Goal: Task Accomplishment & Management: Use online tool/utility

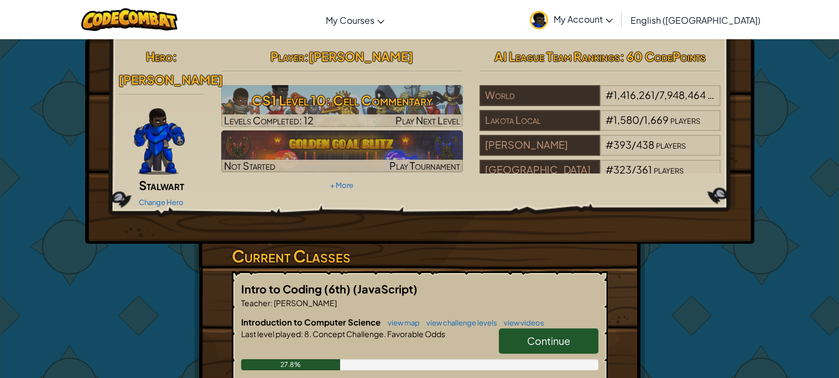
click at [534, 334] on link "Continue" at bounding box center [549, 341] width 100 height 25
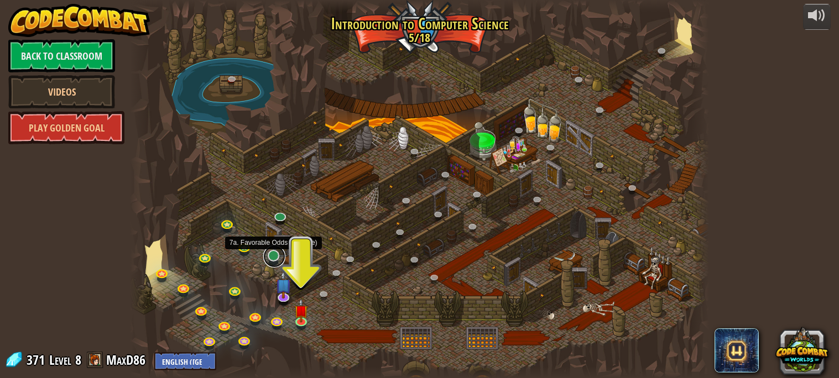
click at [276, 255] on link at bounding box center [274, 257] width 22 height 22
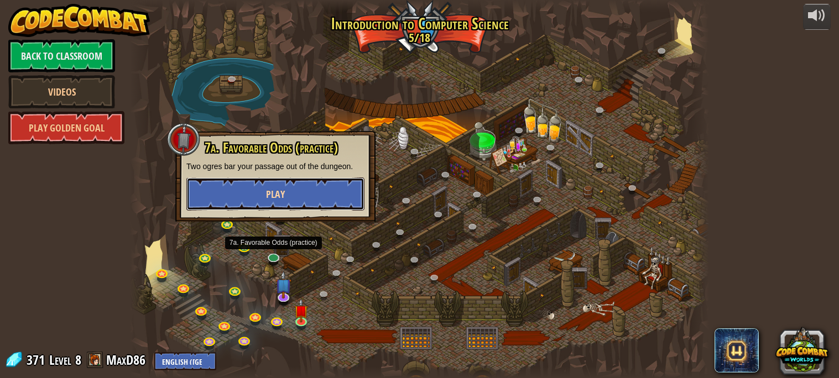
click at [298, 199] on button "Play" at bounding box center [275, 194] width 178 height 33
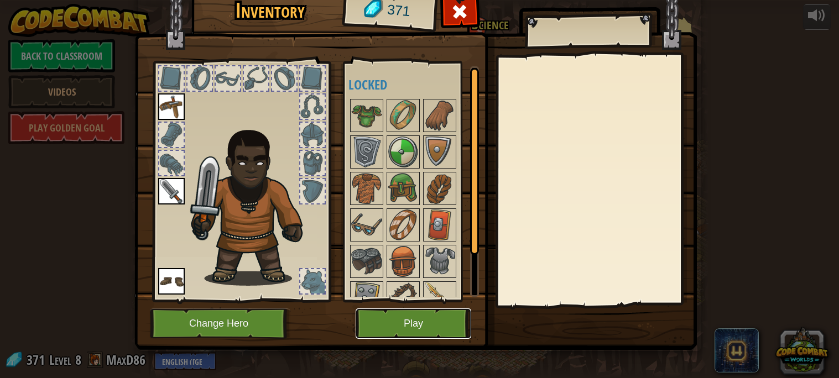
click at [384, 331] on button "Play" at bounding box center [414, 324] width 116 height 30
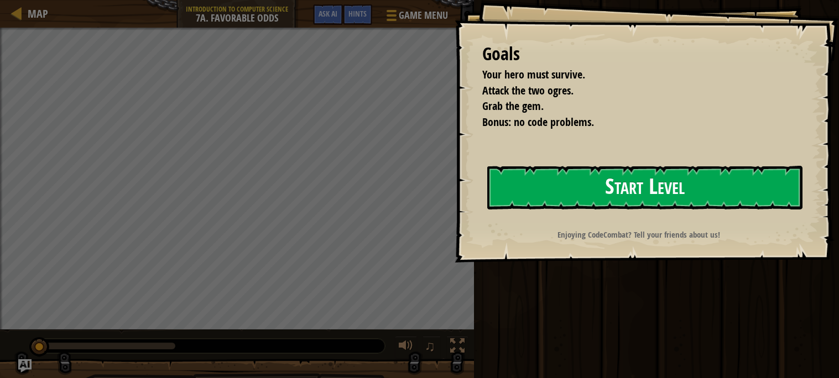
click at [556, 199] on button "Start Level" at bounding box center [644, 188] width 315 height 44
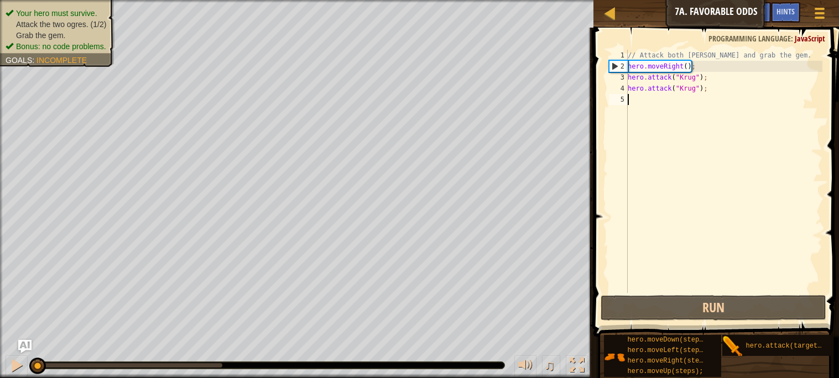
scroll to position [4, 0]
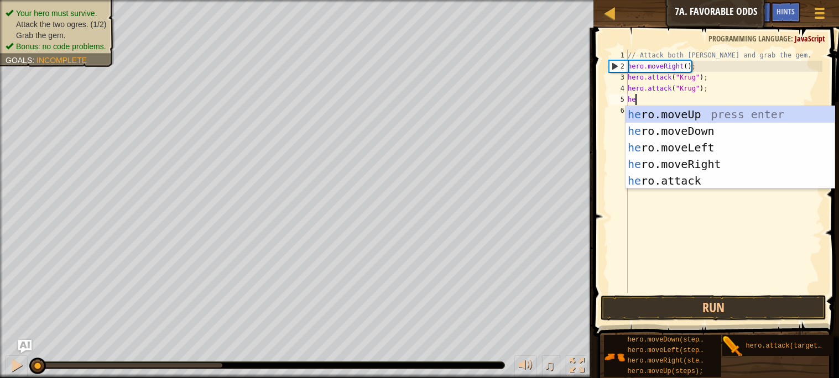
type textarea "hero"
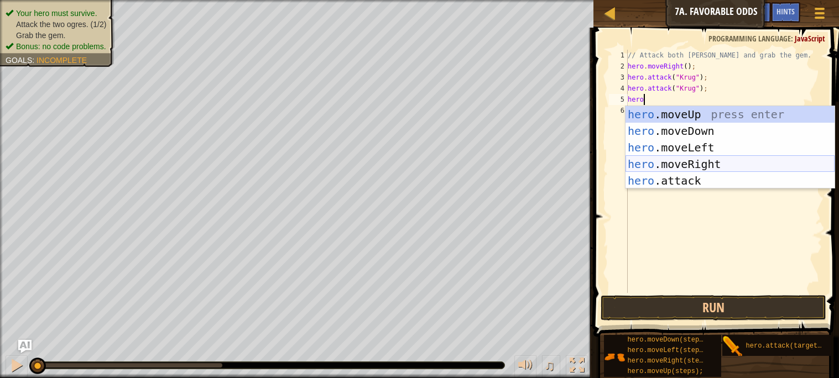
click at [728, 161] on div "hero .moveUp press enter hero .moveDown press enter hero .moveLeft press enter …" at bounding box center [730, 164] width 209 height 116
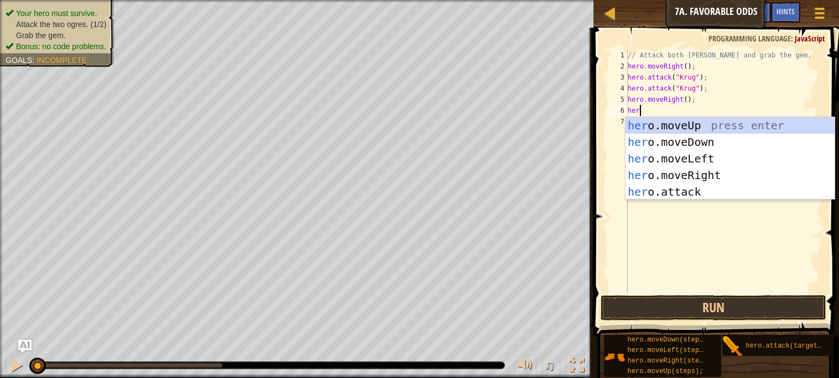
type textarea "hero"
click at [717, 123] on div "hero .moveUp press enter hero .moveDown press enter hero .moveLeft press enter …" at bounding box center [730, 175] width 209 height 116
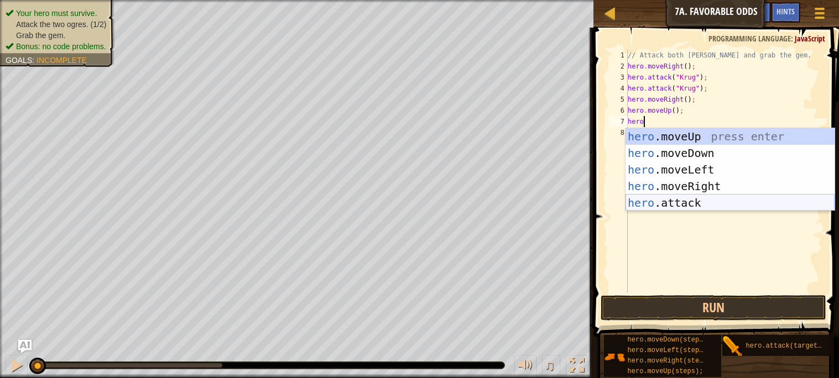
click at [685, 195] on div "hero .moveUp press enter hero .moveDown press enter hero .moveLeft press enter …" at bounding box center [730, 186] width 209 height 116
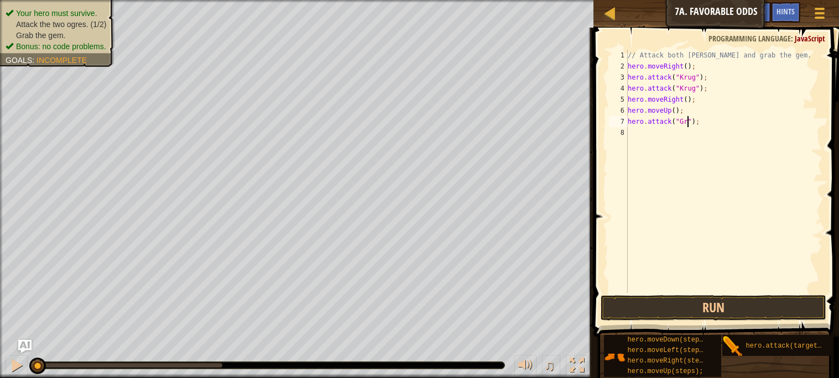
scroll to position [4, 5]
type textarea "hero.attack("Grump");"
click at [700, 132] on div "// Attack both [PERSON_NAME] and grab the gem. hero . moveRight ( ) ; hero . at…" at bounding box center [724, 183] width 197 height 266
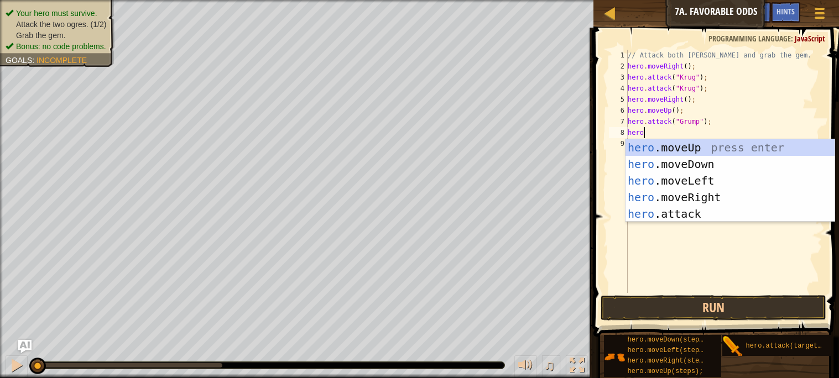
scroll to position [4, 1]
click at [707, 213] on div "hero .moveUp press enter hero .moveDown press enter hero .moveLeft press enter …" at bounding box center [730, 197] width 209 height 116
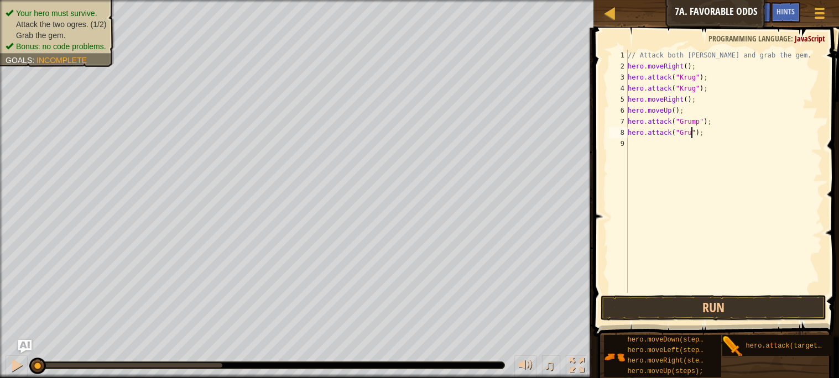
scroll to position [4, 5]
type textarea "hero.attack("Grump");"
click at [657, 146] on div "// Attack both [PERSON_NAME] and grab the gem. hero . moveRight ( ) ; hero . at…" at bounding box center [724, 183] width 197 height 266
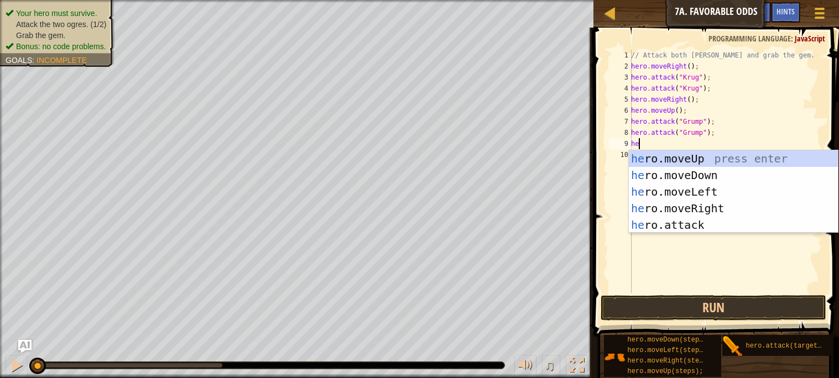
type textarea "hero"
click at [689, 187] on div "hero .moveUp press enter hero .moveDown press enter hero .moveLeft press enter …" at bounding box center [733, 209] width 209 height 116
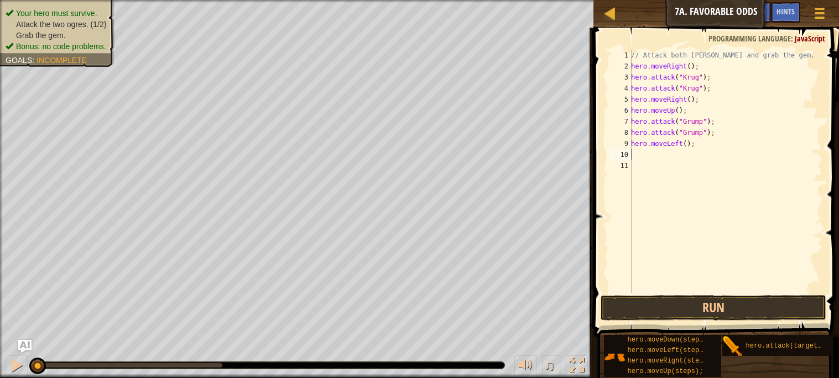
click at [687, 141] on div "// Attack both [PERSON_NAME] and grab the gem. hero . moveRight ( ) ; hero . at…" at bounding box center [726, 183] width 194 height 266
type textarea "hero.moveLeft(2);"
click at [696, 309] on button "Run" at bounding box center [713, 307] width 225 height 25
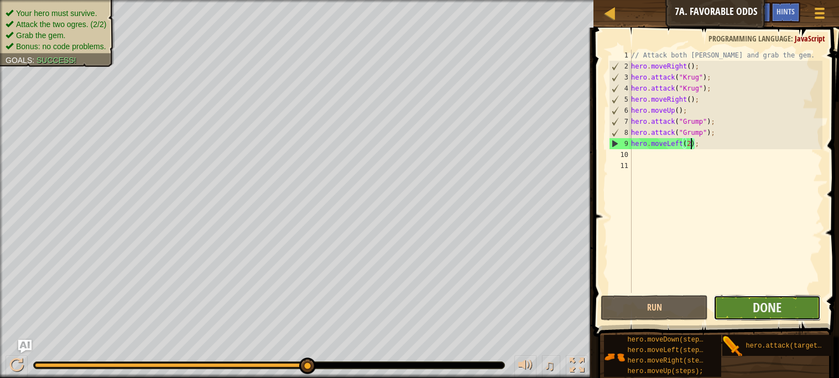
click at [792, 300] on button "Done" at bounding box center [767, 307] width 107 height 25
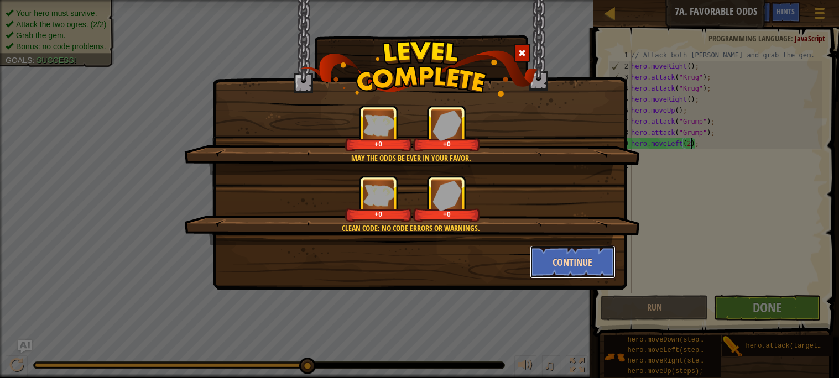
click at [578, 264] on button "Continue" at bounding box center [573, 262] width 86 height 33
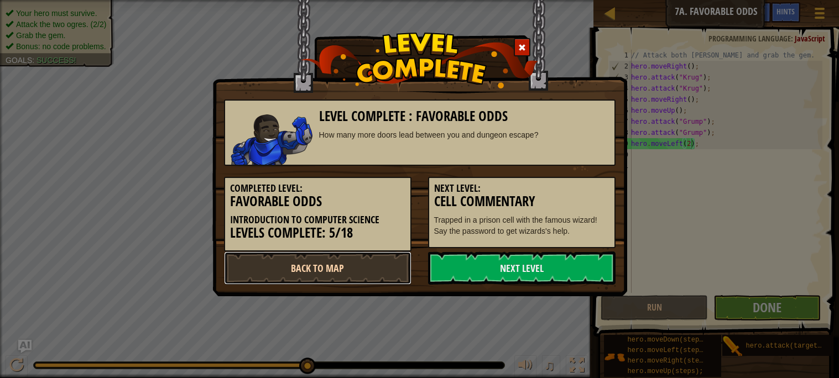
click at [380, 262] on link "Back to Map" at bounding box center [318, 268] width 188 height 33
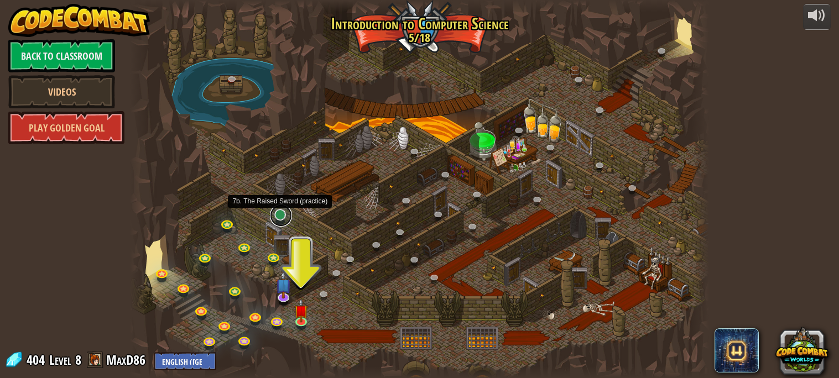
click at [282, 215] on link at bounding box center [281, 216] width 22 height 22
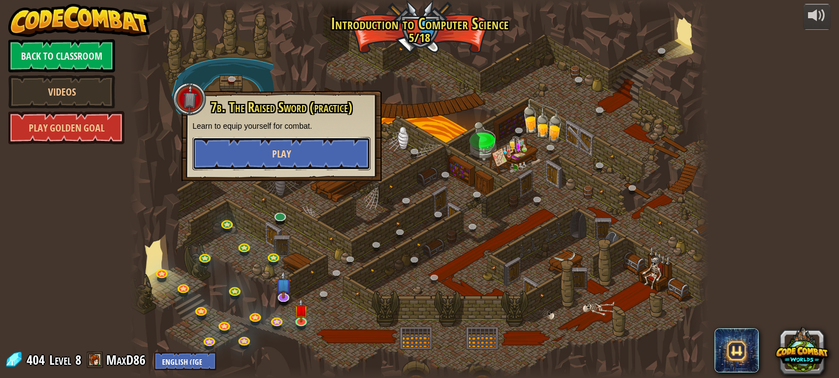
click at [286, 152] on span "Play" at bounding box center [281, 154] width 19 height 14
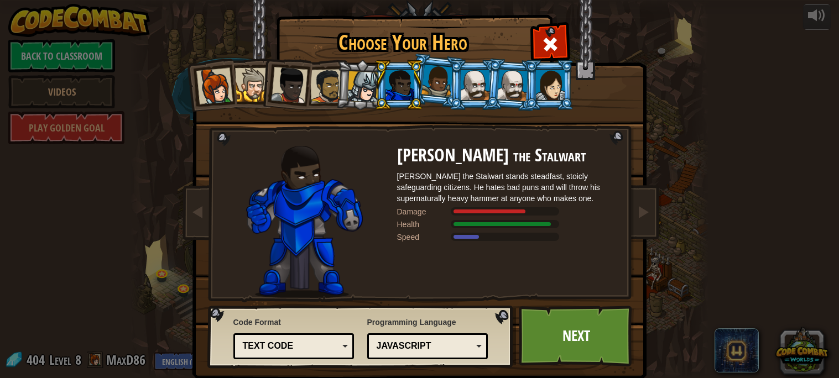
click at [477, 240] on div at bounding box center [505, 237] width 108 height 8
click at [556, 338] on link "Next" at bounding box center [577, 336] width 116 height 61
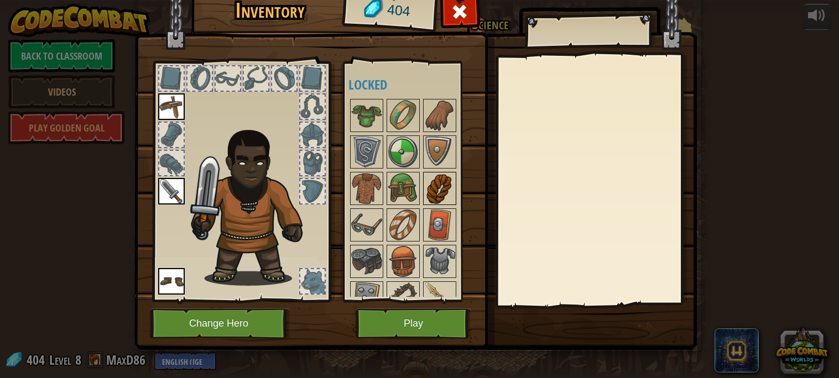
scroll to position [56, 0]
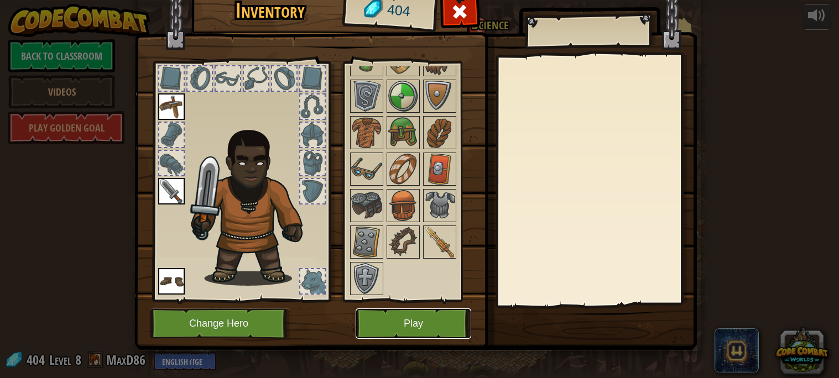
click at [424, 319] on button "Play" at bounding box center [414, 324] width 116 height 30
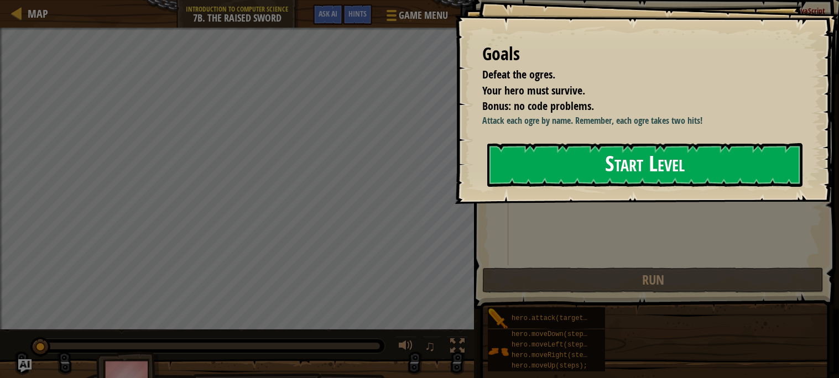
click at [531, 173] on button "Start Level" at bounding box center [644, 165] width 315 height 44
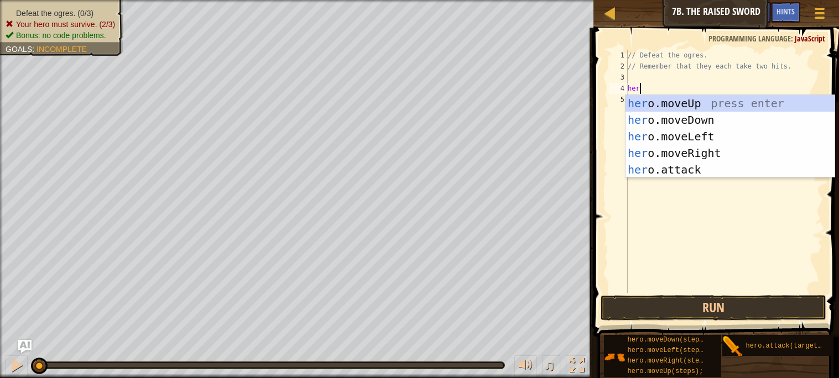
scroll to position [4, 1]
click at [650, 164] on div "hero .moveUp press enter hero .moveDown press enter hero .moveLeft press enter …" at bounding box center [730, 153] width 209 height 116
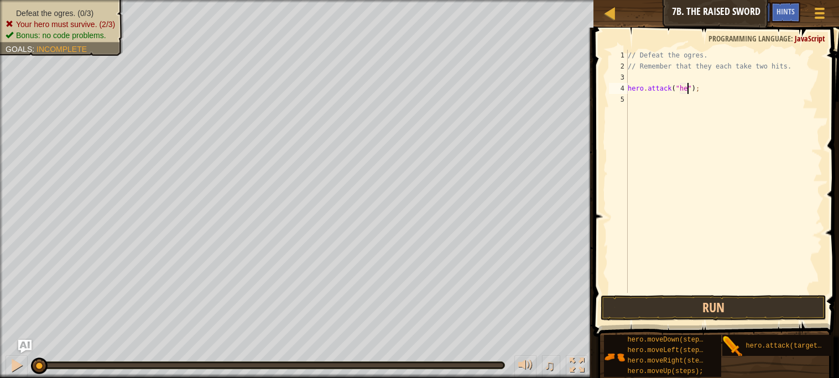
scroll to position [4, 4]
type textarea "hero.attack("");"
click at [659, 97] on div "// Defeat the ogres. // Remember that they each take two hits. hero . attack ( …" at bounding box center [724, 183] width 197 height 266
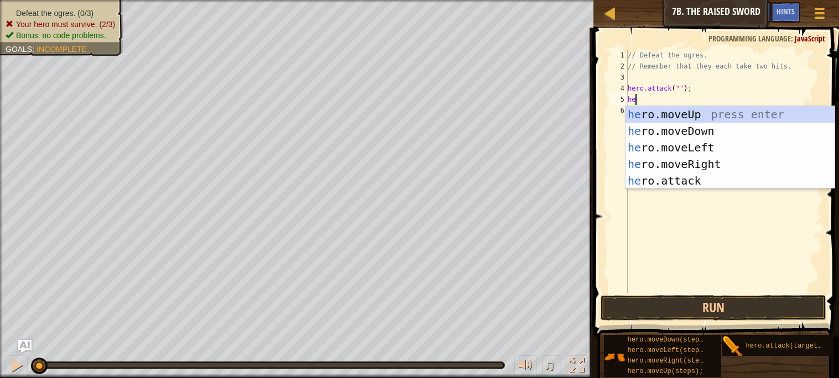
scroll to position [4, 1]
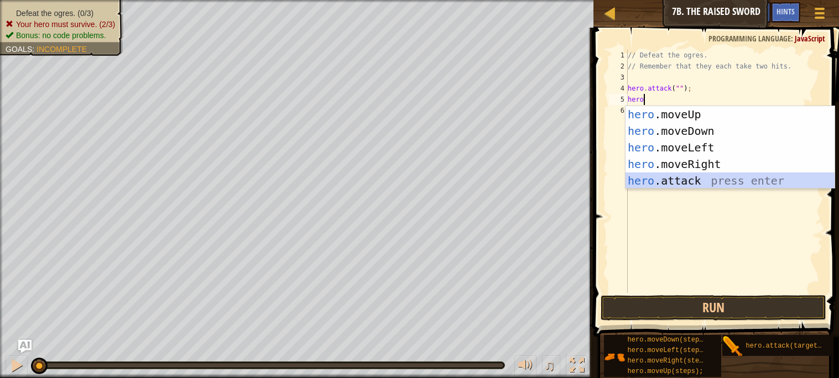
click at [666, 185] on div "hero .moveUp press enter hero .moveDown press enter hero .moveLeft press enter …" at bounding box center [730, 164] width 209 height 116
type textarea "hero.attack("Enemy Name");"
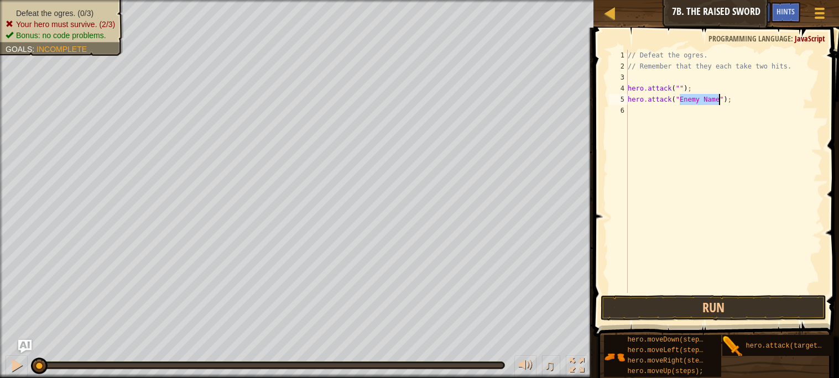
click at [662, 112] on div "// Defeat the ogres. // Remember that they each take two hits. hero . attack ( …" at bounding box center [724, 183] width 197 height 266
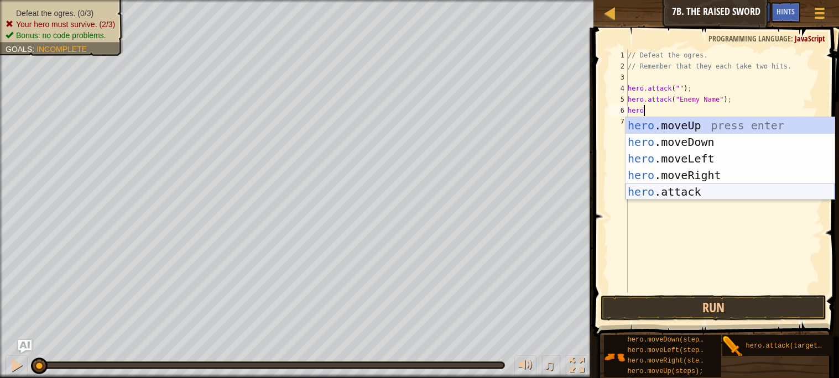
click at [665, 190] on div "hero .moveUp press enter hero .moveDown press enter hero .moveLeft press enter …" at bounding box center [730, 175] width 209 height 116
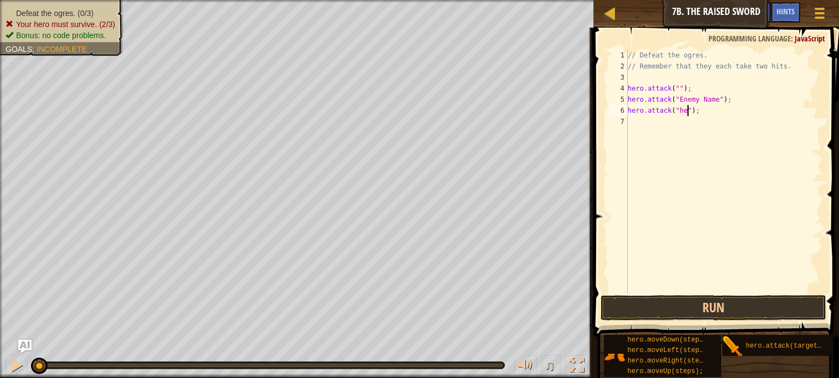
scroll to position [4, 4]
type textarea "hero.attack("");"
click at [646, 115] on div "// Defeat the ogres. // Remember that they each take two hits. hero . attack ( …" at bounding box center [724, 183] width 197 height 266
click at [646, 121] on div "// Defeat the ogres. // Remember that they each take two hits. hero . attack ( …" at bounding box center [724, 183] width 197 height 266
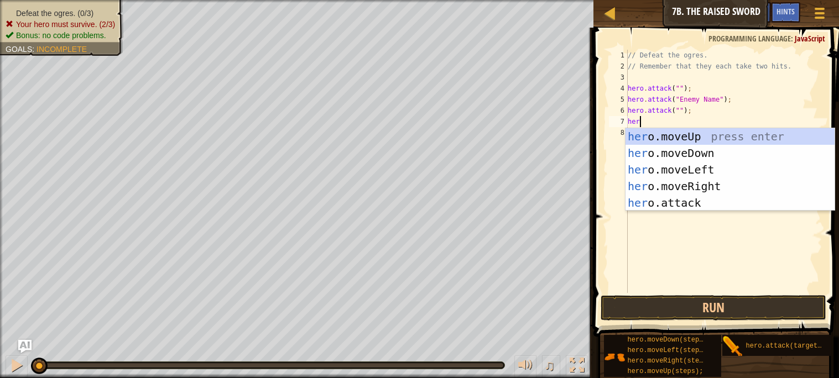
scroll to position [4, 1]
click at [652, 200] on div "hero .moveUp press enter hero .moveDown press enter hero .moveLeft press enter …" at bounding box center [730, 186] width 209 height 116
type textarea "hero.attack("Enemy Name");"
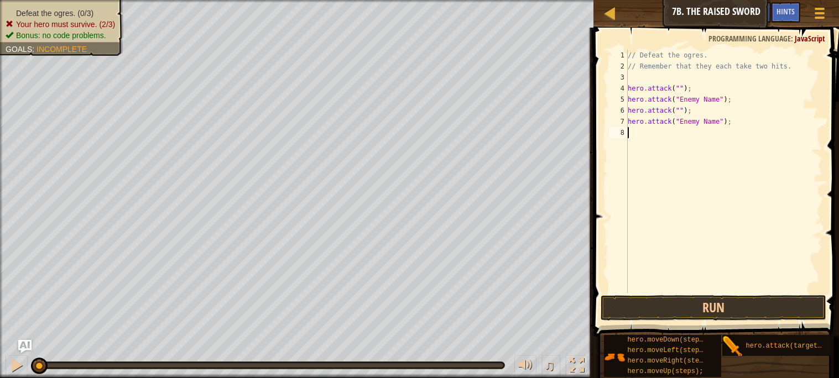
click at [644, 133] on div "// Defeat the ogres. // Remember that they each take two hits. hero . attack ( …" at bounding box center [724, 183] width 197 height 266
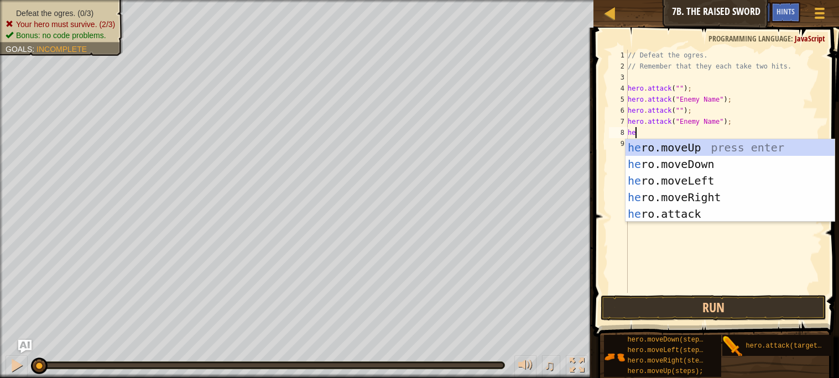
type textarea "hero"
click at [671, 222] on div "// Defeat the ogres. // Remember that they each take two hits. hero . attack ( …" at bounding box center [724, 183] width 197 height 266
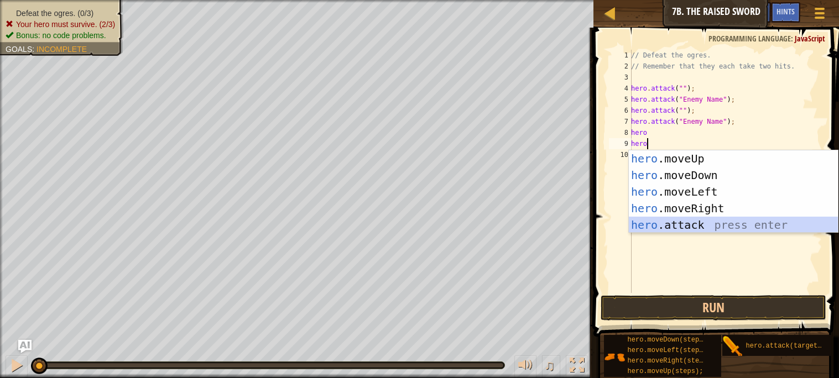
click at [676, 224] on div "hero .moveUp press enter hero .moveDown press enter hero .moveLeft press enter …" at bounding box center [733, 209] width 209 height 116
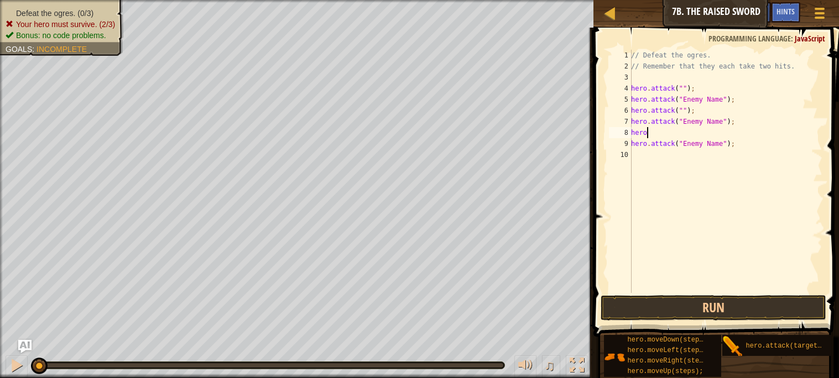
click at [656, 128] on div "// Defeat the ogres. // Remember that they each take two hits. hero . attack ( …" at bounding box center [726, 183] width 194 height 266
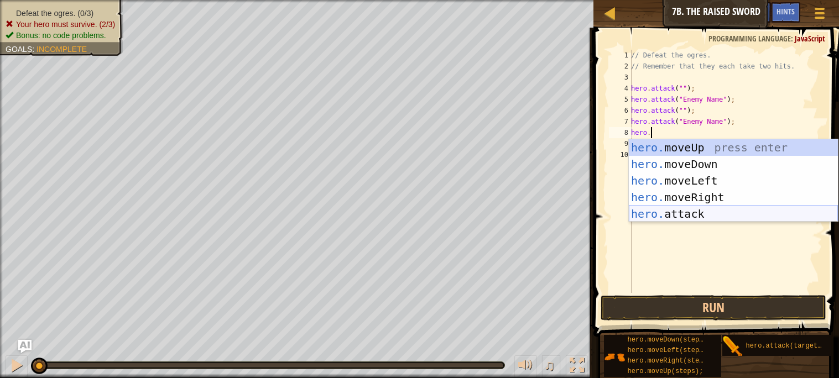
click at [675, 215] on div "hero. moveUp press enter hero. moveDown press enter hero. moveLeft press enter …" at bounding box center [733, 197] width 209 height 116
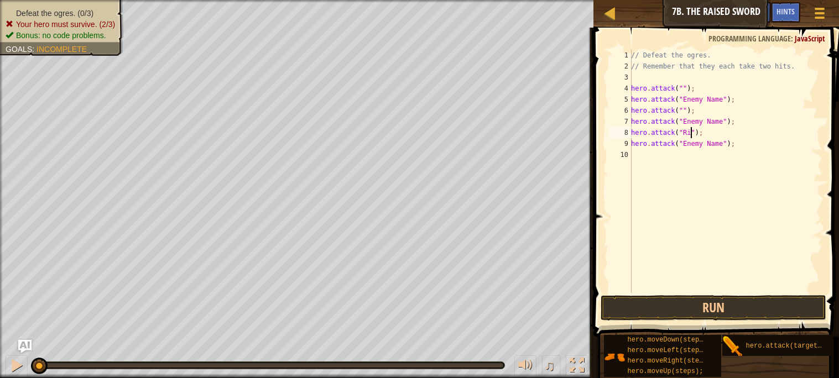
scroll to position [4, 4]
click at [719, 143] on div "// Defeat the ogres. // Remember that they each take two hits. hero . attack ( …" at bounding box center [726, 183] width 194 height 266
click at [718, 120] on div "// Defeat the ogres. // Remember that they each take two hits. hero . attack ( …" at bounding box center [726, 183] width 194 height 266
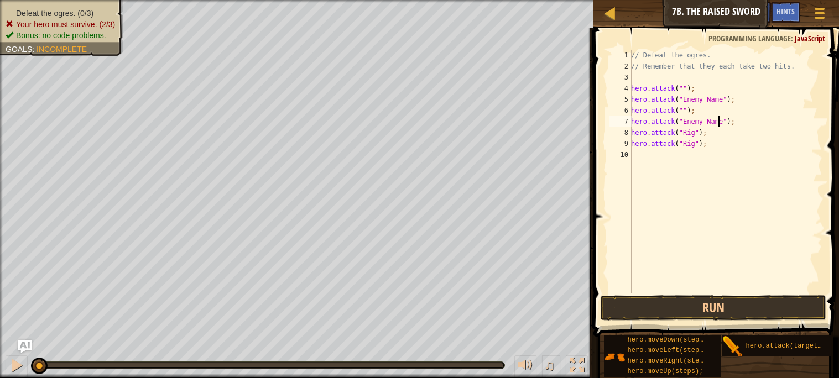
click at [718, 120] on div "// Defeat the ogres. // Remember that they each take two hits. hero . attack ( …" at bounding box center [726, 183] width 194 height 266
click at [718, 120] on div "// Defeat the ogres. // Remember that they each take two hits. hero . attack ( …" at bounding box center [726, 171] width 194 height 243
click at [718, 120] on div "// Defeat the ogres. // Remember that they each take two hits. hero . attack ( …" at bounding box center [726, 183] width 194 height 266
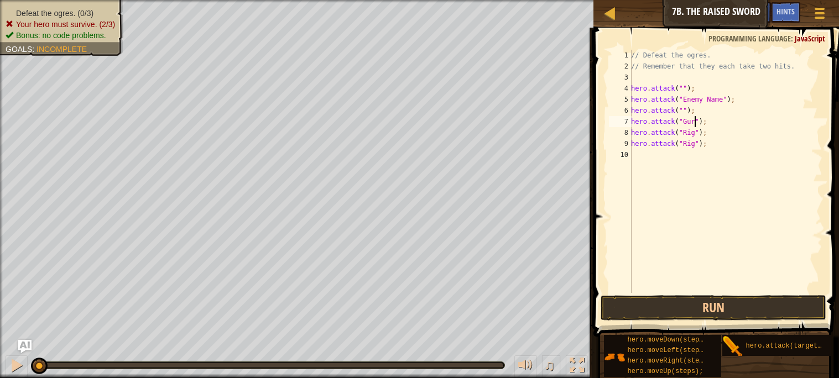
scroll to position [4, 5]
click at [684, 111] on div "// Defeat the ogres. // Remember that they each take two hits. hero . attack ( …" at bounding box center [726, 183] width 194 height 266
click at [702, 100] on div "// Defeat the ogres. // Remember that they each take two hits. hero . attack ( …" at bounding box center [726, 183] width 194 height 266
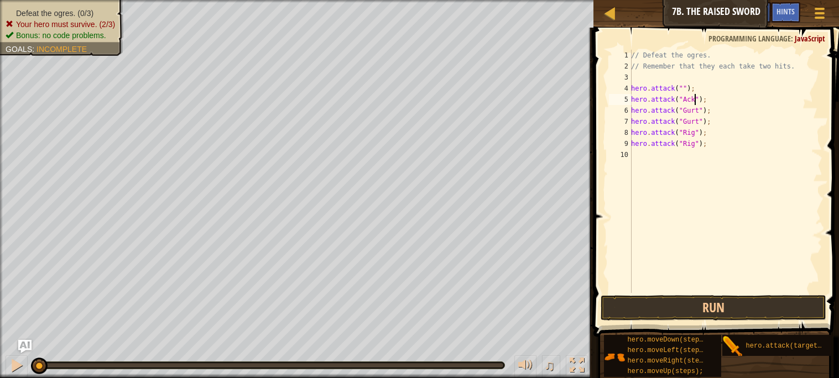
click at [684, 84] on div "// Defeat the ogres. // Remember that they each take two hits. hero . attack ( …" at bounding box center [726, 183] width 194 height 266
type textarea "hero.attack("Ack");"
click at [721, 314] on button "Run" at bounding box center [713, 307] width 225 height 25
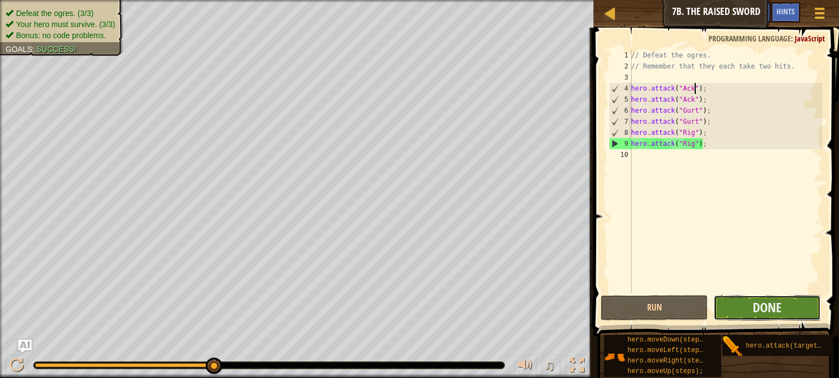
click at [723, 315] on button "Done" at bounding box center [767, 307] width 107 height 25
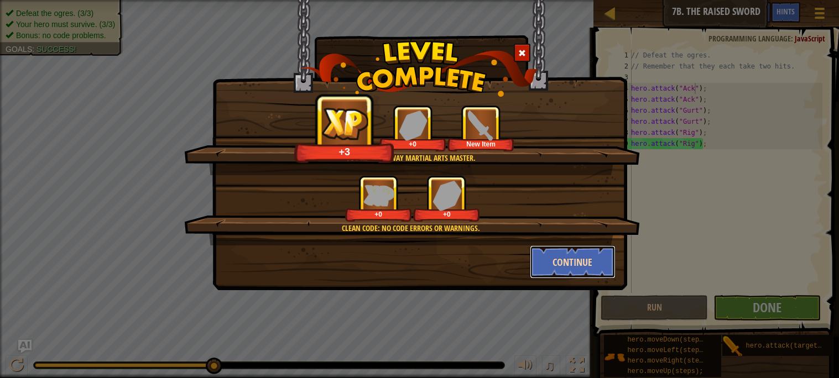
click at [598, 261] on button "Continue" at bounding box center [573, 262] width 86 height 33
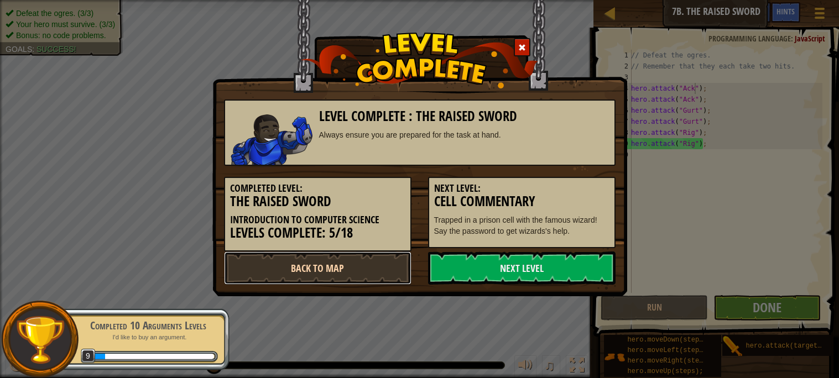
click at [379, 266] on link "Back to Map" at bounding box center [318, 268] width 188 height 33
